Goal: Task Accomplishment & Management: Use online tool/utility

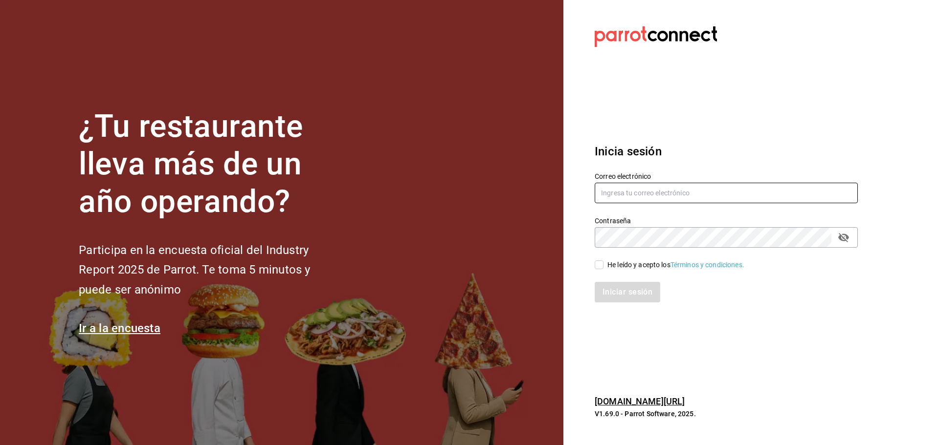
type input "[EMAIL_ADDRESS][DOMAIN_NAME]"
click at [598, 266] on input "He leído y acepto los Términos y condiciones." at bounding box center [599, 265] width 9 height 9
checkbox input "true"
click at [637, 294] on button "Iniciar sesión" at bounding box center [628, 292] width 67 height 21
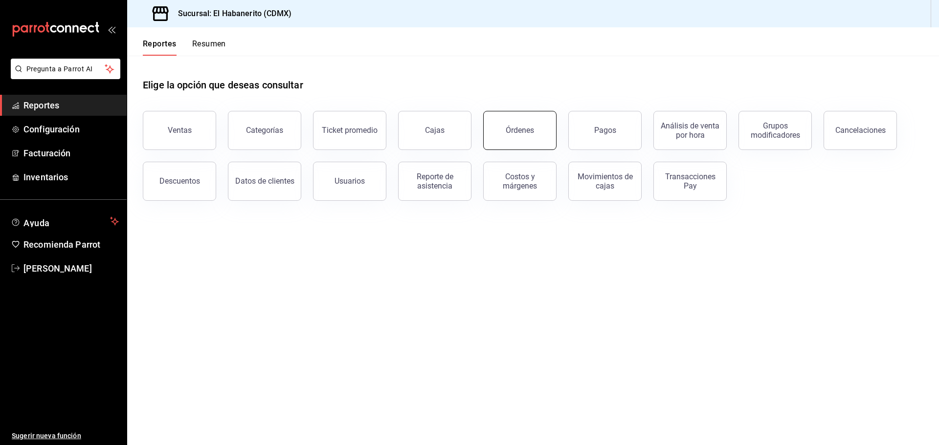
click at [496, 136] on button "Órdenes" at bounding box center [519, 130] width 73 height 39
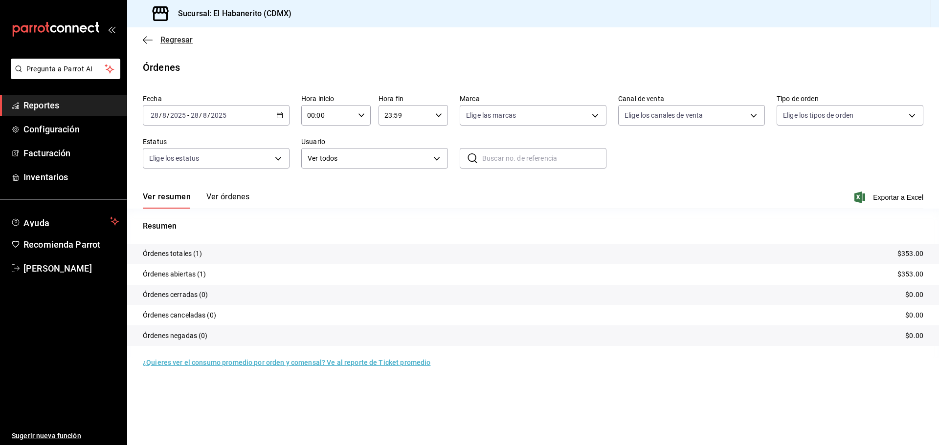
click at [148, 39] on icon "button" at bounding box center [148, 40] width 10 height 9
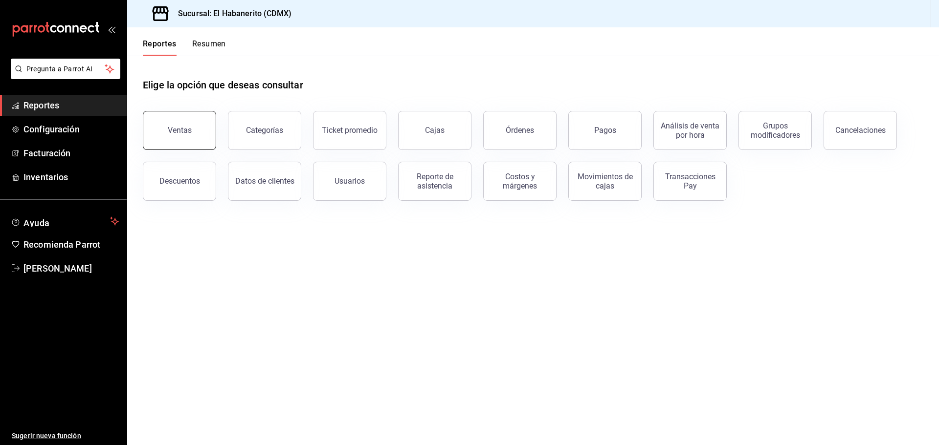
click at [177, 128] on div "Ventas" at bounding box center [180, 130] width 24 height 9
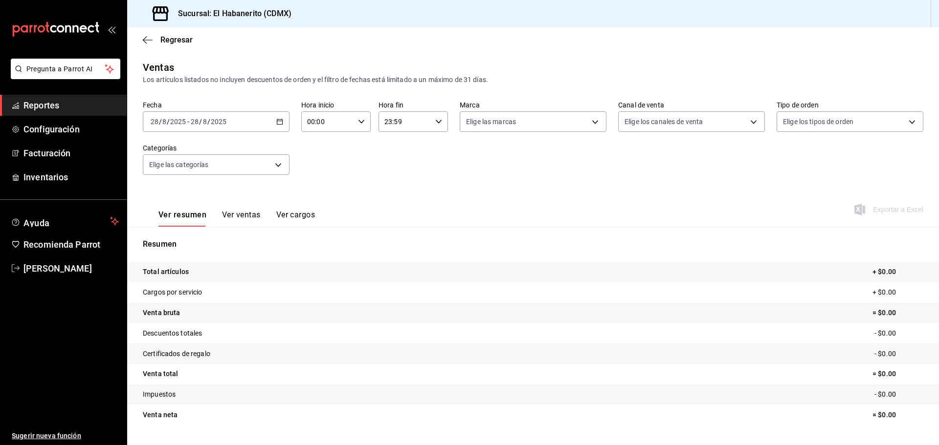
click at [247, 218] on button "Ver ventas" at bounding box center [241, 218] width 39 height 17
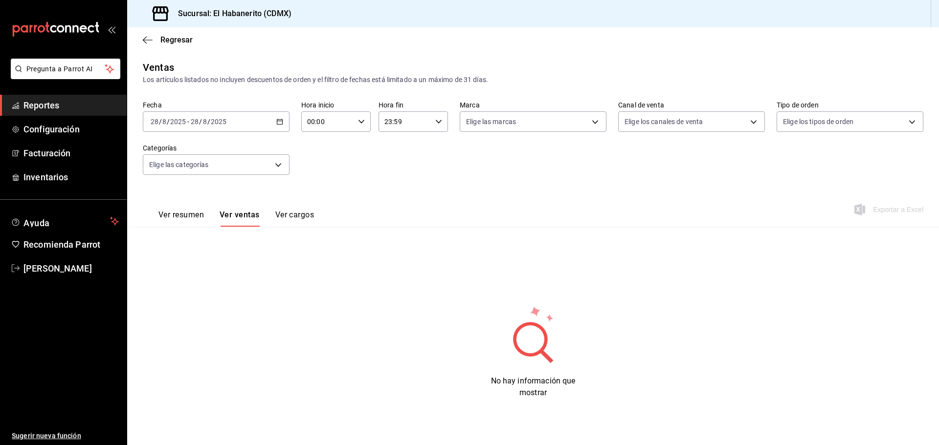
click at [305, 217] on button "Ver cargos" at bounding box center [294, 218] width 39 height 17
click at [278, 119] on icon "button" at bounding box center [279, 121] width 7 height 7
click at [202, 222] on li "Mes actual" at bounding box center [188, 217] width 91 height 22
click at [233, 214] on button "Ver ventas" at bounding box center [239, 218] width 39 height 17
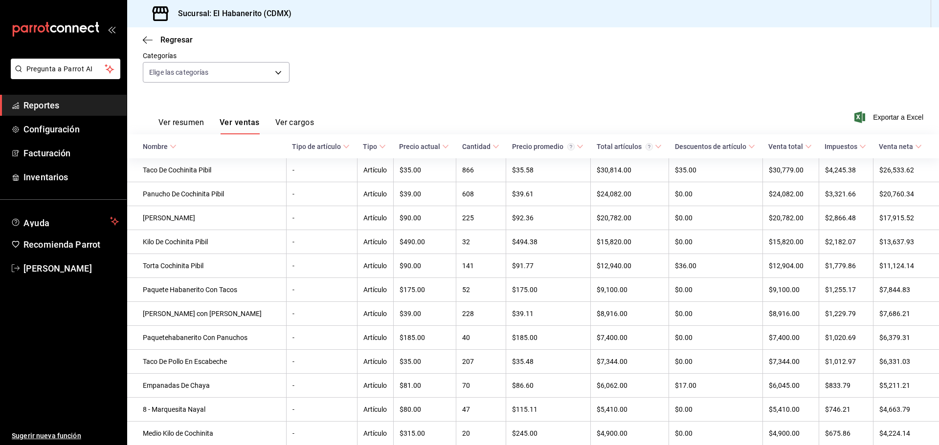
scroll to position [6, 0]
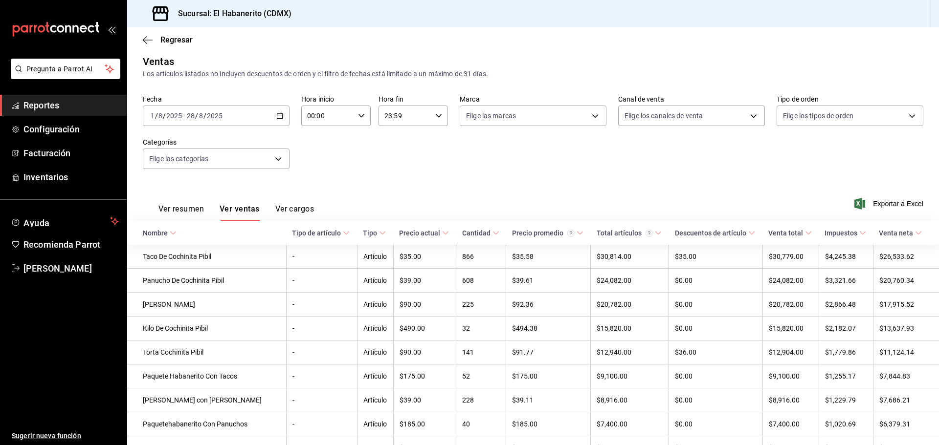
click at [192, 209] on button "Ver resumen" at bounding box center [180, 212] width 45 height 17
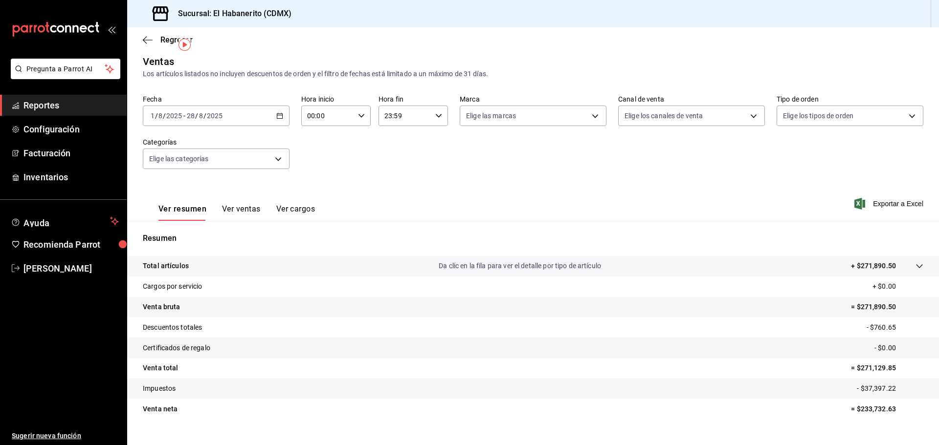
scroll to position [23, 0]
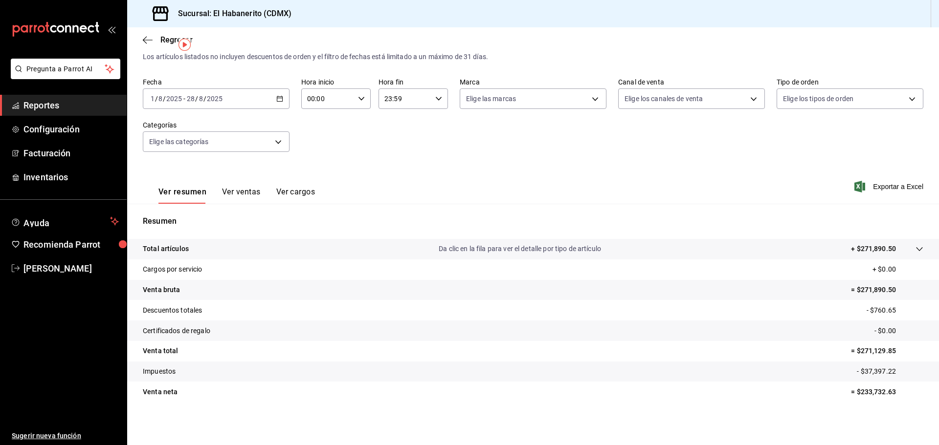
click at [274, 104] on div "2025-08-01 1 / 8 / 2025 - 2025-08-28 28 / 8 / 2025" at bounding box center [216, 99] width 147 height 21
click at [198, 220] on span "Rango de fechas" at bounding box center [189, 216] width 76 height 10
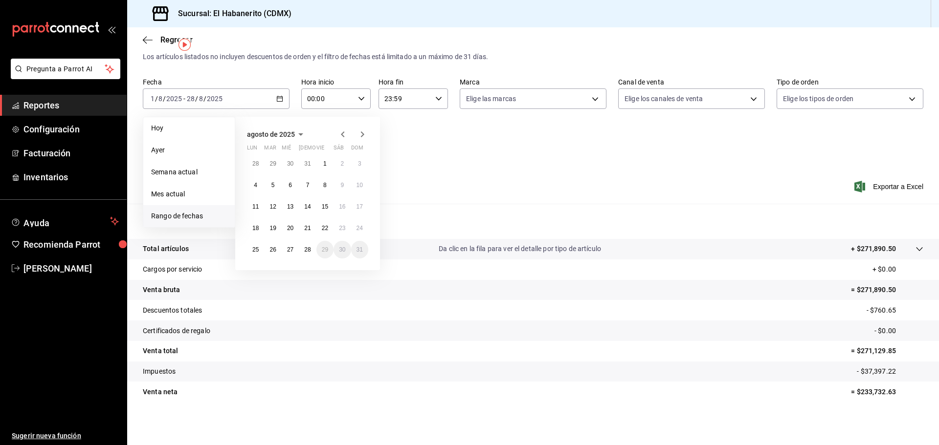
click at [302, 135] on icon "button" at bounding box center [301, 135] width 12 height 12
click at [274, 187] on button "julio" at bounding box center [267, 188] width 41 height 18
click at [271, 164] on abbr "1" at bounding box center [272, 167] width 3 height 7
click at [307, 252] on abbr "31" at bounding box center [307, 253] width 6 height 7
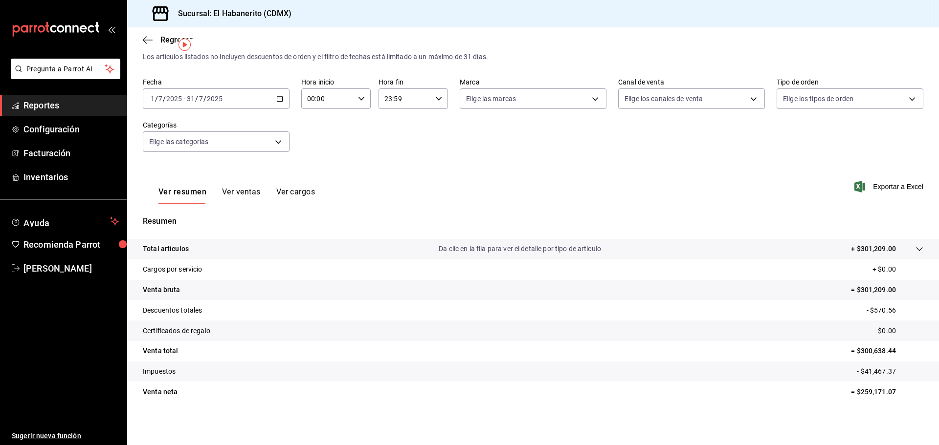
click at [255, 190] on button "Ver ventas" at bounding box center [241, 195] width 39 height 17
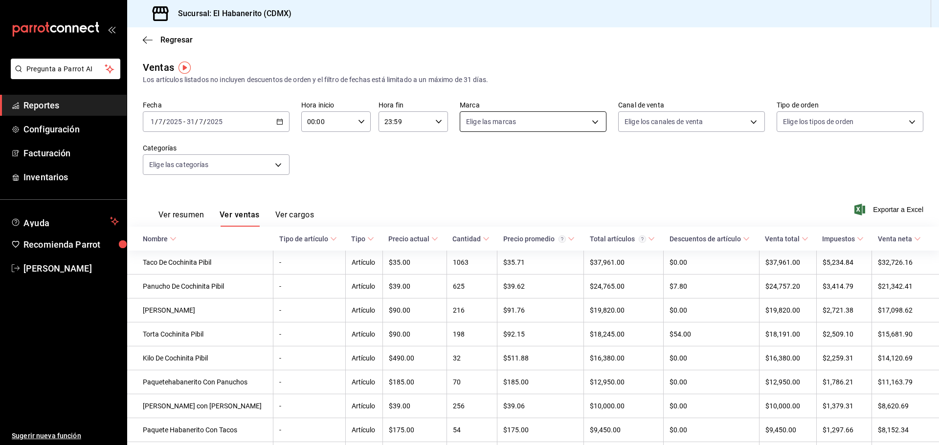
click at [564, 124] on body "Pregunta a Parrot AI Reportes Configuración Facturación Inventarios Ayuda Recom…" at bounding box center [469, 222] width 939 height 445
click at [694, 169] on div at bounding box center [469, 222] width 939 height 445
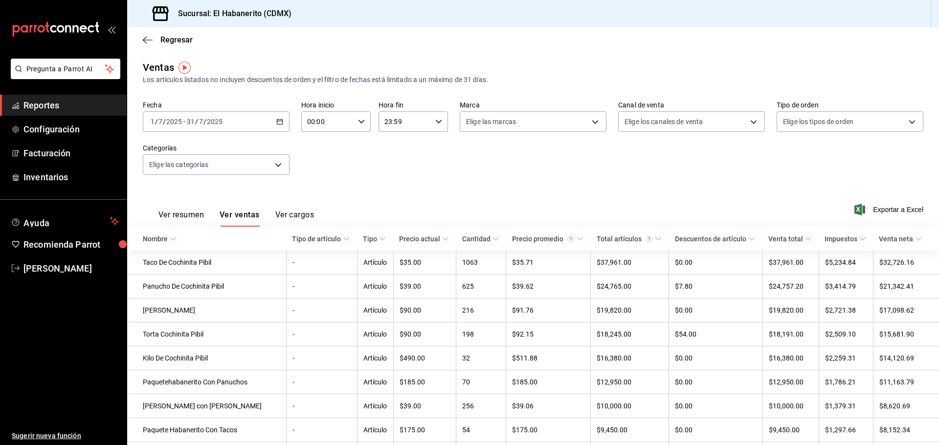
click at [392, 165] on div "Fecha 2025-07-01 1 / 7 / 2025 - 2025-07-31 31 / 7 / 2025 Hora inicio 00:00 Hora…" at bounding box center [533, 144] width 780 height 86
click at [622, 173] on div "Fecha 2025-07-01 1 / 7 / 2025 - 2025-07-31 31 / 7 / 2025 Hora inicio 00:00 Hora…" at bounding box center [533, 144] width 780 height 86
click at [300, 217] on button "Ver cargos" at bounding box center [294, 218] width 39 height 17
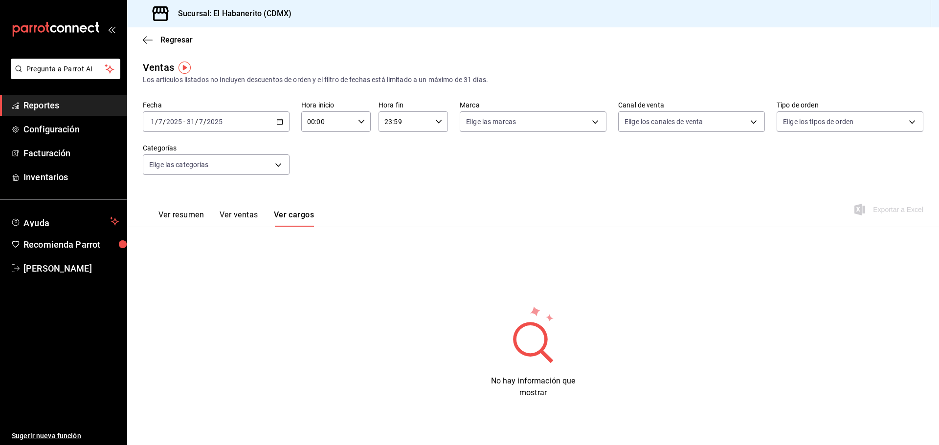
click at [230, 218] on button "Ver ventas" at bounding box center [239, 218] width 39 height 17
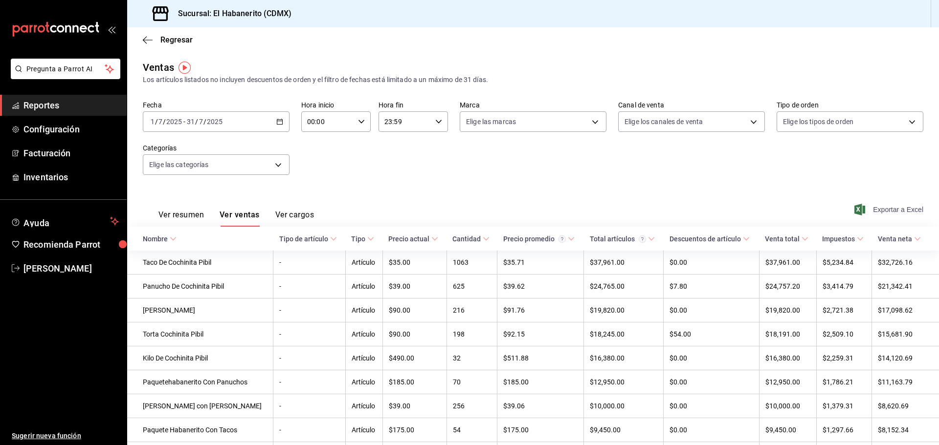
click at [875, 209] on span "Exportar a Excel" at bounding box center [889, 210] width 67 height 12
click at [448, 181] on div "Fecha 2025-07-01 1 / 7 / 2025 - 2025-07-31 31 / 7 / 2025 Hora inicio 00:00 Hora…" at bounding box center [533, 144] width 780 height 86
click at [78, 103] on span "Reportes" at bounding box center [70, 105] width 95 height 13
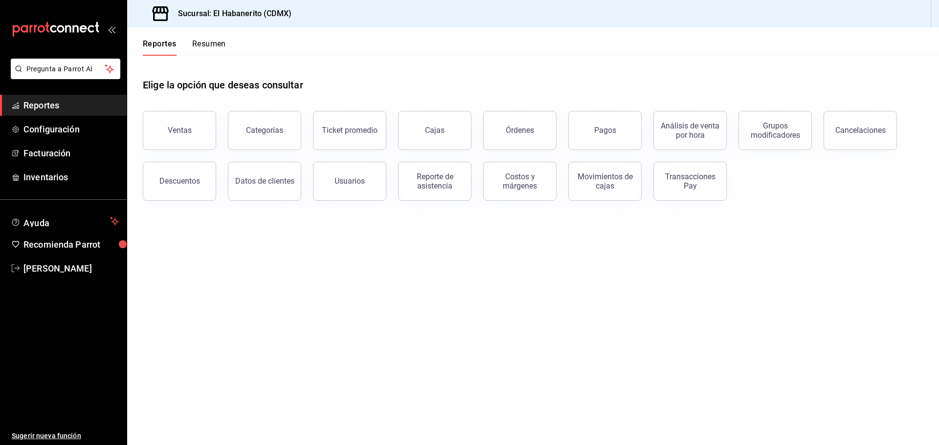
click at [275, 312] on main "Elige la opción que deseas consultar Ventas Categorías Ticket promedio Cajas Ór…" at bounding box center [533, 251] width 812 height 390
click at [63, 270] on span "Myrna Aguilar" at bounding box center [70, 268] width 95 height 13
